Goal: Transaction & Acquisition: Purchase product/service

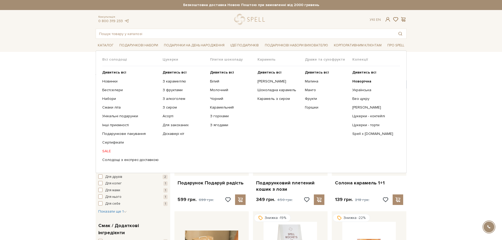
click at [106, 150] on link "SALE" at bounding box center [130, 151] width 56 height 5
